Goal: Task Accomplishment & Management: Manage account settings

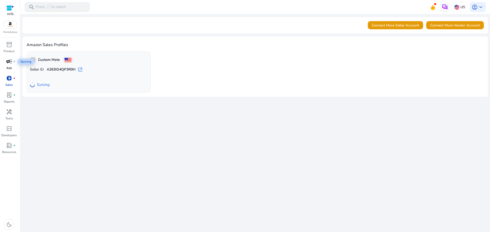
click at [11, 63] on span "campaign" at bounding box center [9, 61] width 6 height 6
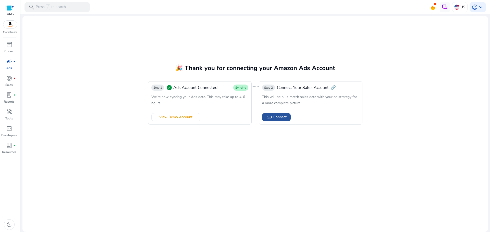
click at [280, 114] on span "link Connect" at bounding box center [276, 117] width 20 height 6
click at [277, 117] on span "Connect" at bounding box center [279, 116] width 13 height 5
click at [11, 80] on span "donut_small" at bounding box center [9, 78] width 6 height 6
click at [14, 78] on span "fiber_manual_record" at bounding box center [14, 78] width 2 height 2
click at [286, 116] on span "Go To Sales Overview" at bounding box center [283, 116] width 35 height 5
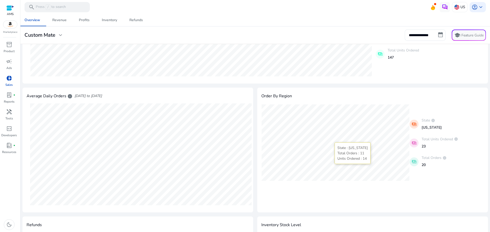
scroll to position [46, 0]
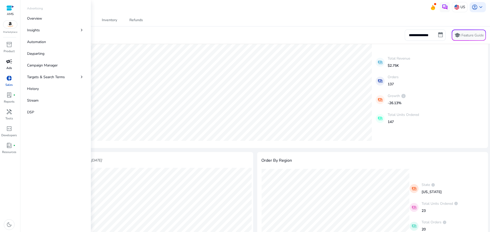
click at [10, 61] on span "campaign" at bounding box center [9, 61] width 6 height 6
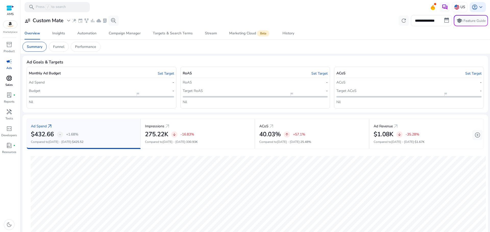
click at [11, 78] on span "donut_small" at bounding box center [9, 78] width 6 height 6
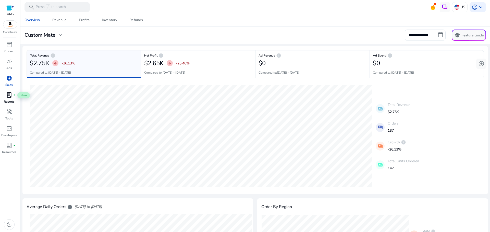
click at [10, 97] on span "lab_profile" at bounding box center [9, 95] width 6 height 6
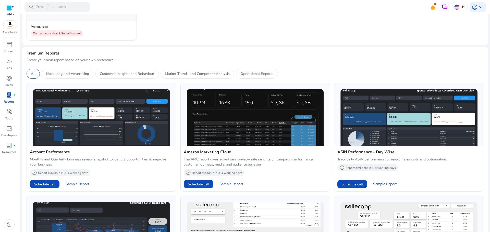
scroll to position [127, 0]
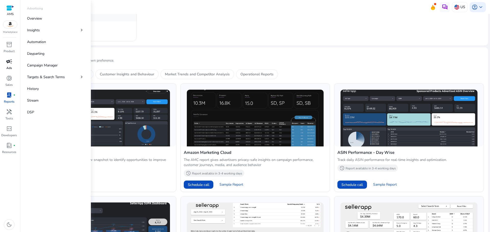
click at [8, 67] on p "Ads" at bounding box center [9, 68] width 6 height 5
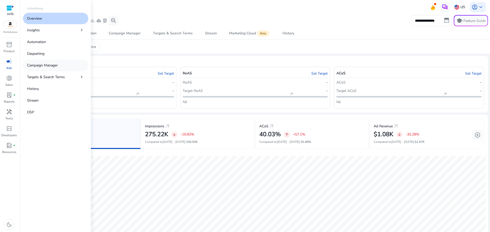
click at [53, 66] on p "Campaign Manager" at bounding box center [42, 65] width 31 height 5
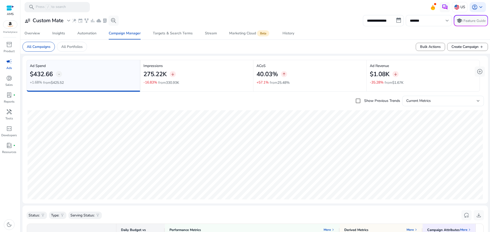
click at [346, 28] on div "Overview Insights Automation Campaign Manager Targets & Search Terms Stream Mar…" at bounding box center [254, 33] width 473 height 12
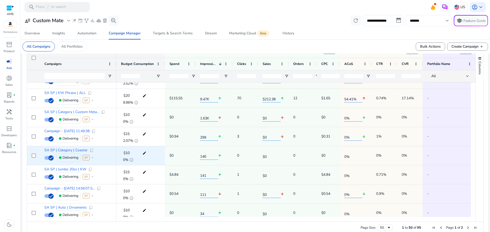
scroll to position [75, 0]
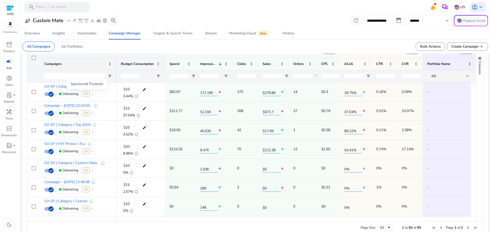
click at [87, 89] on div "Sponsored Products" at bounding box center [87, 84] width 41 height 10
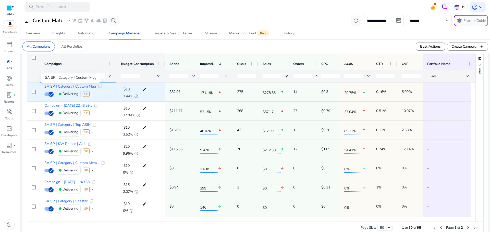
click at [61, 87] on span "SA SP | Category | Custom Mug" at bounding box center [70, 87] width 52 height 4
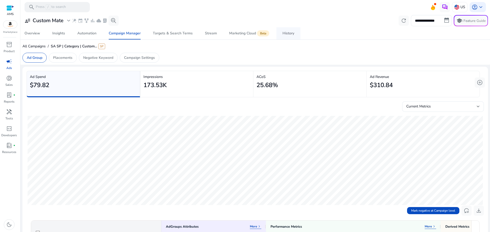
click at [282, 32] on div "History" at bounding box center [288, 34] width 12 height 4
drag, startPoint x: 113, startPoint y: 33, endPoint x: 113, endPoint y: 36, distance: 2.9
click at [113, 33] on div "Campaign Manager" at bounding box center [125, 34] width 32 height 4
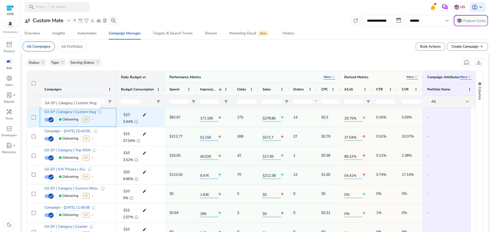
click at [65, 111] on span "SA SP | Category | Custom Mug" at bounding box center [70, 112] width 52 height 4
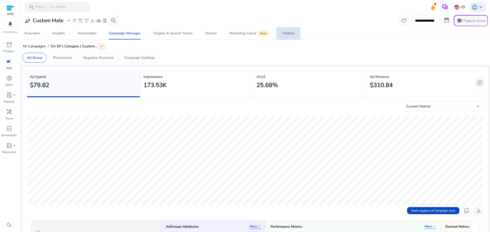
click at [285, 32] on div "History" at bounding box center [288, 34] width 12 height 4
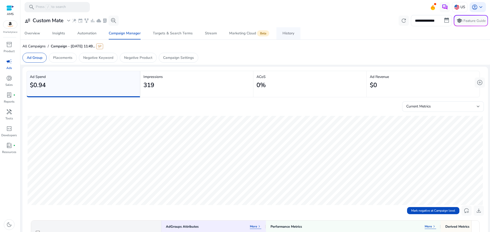
click at [286, 34] on div "History" at bounding box center [288, 34] width 12 height 4
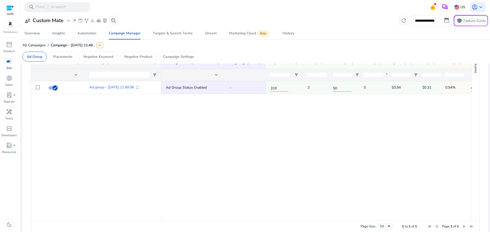
scroll to position [178, 0]
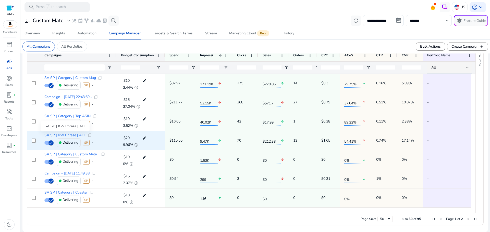
click at [72, 134] on span "SA SP | KW Phrase | ALL" at bounding box center [64, 136] width 41 height 4
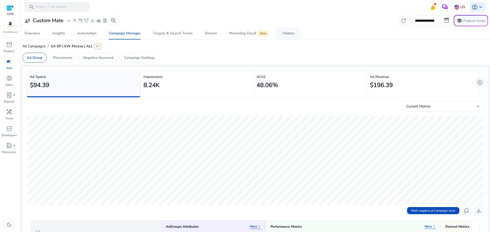
click at [288, 32] on div "History" at bounding box center [288, 34] width 12 height 4
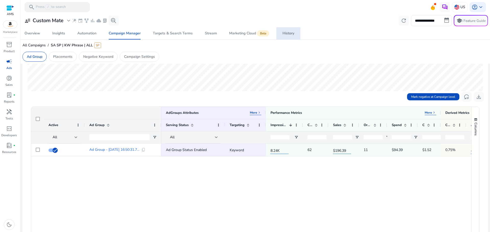
scroll to position [127, 0]
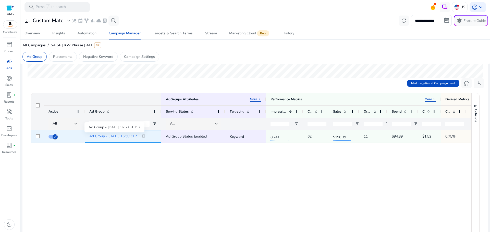
click at [122, 137] on span "Ad Group - [DATE] 16:50:31.7..." at bounding box center [114, 137] width 50 height 4
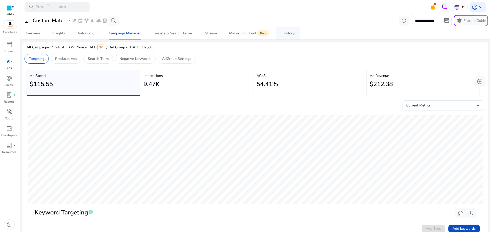
click at [288, 32] on div "History" at bounding box center [288, 34] width 12 height 4
click at [287, 32] on div "History" at bounding box center [288, 34] width 12 height 4
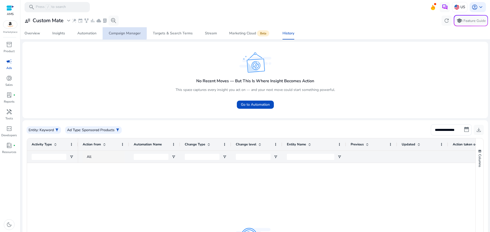
click at [121, 32] on div "Campaign Manager" at bounding box center [125, 34] width 32 height 4
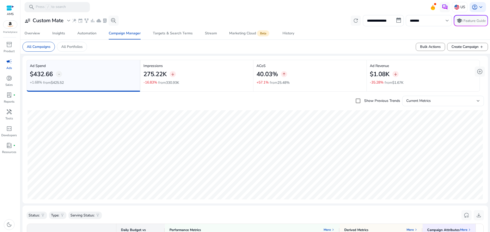
click at [12, 7] on div at bounding box center [10, 8] width 8 height 6
